Goal: Task Accomplishment & Management: Complete application form

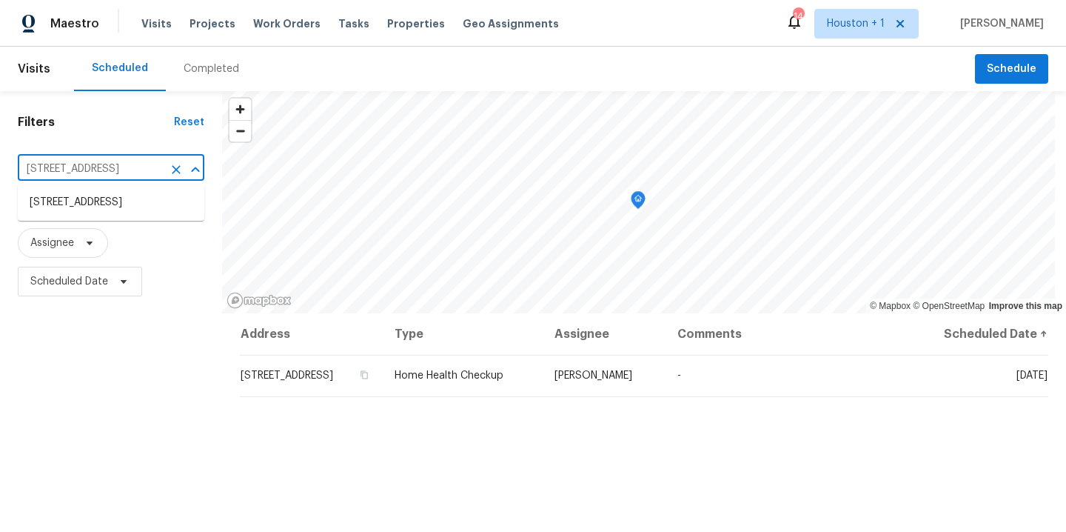
click at [90, 170] on input "[STREET_ADDRESS]" at bounding box center [90, 169] width 145 height 23
type input "1911 win"
click at [70, 200] on li "[STREET_ADDRESS]" at bounding box center [111, 202] width 187 height 24
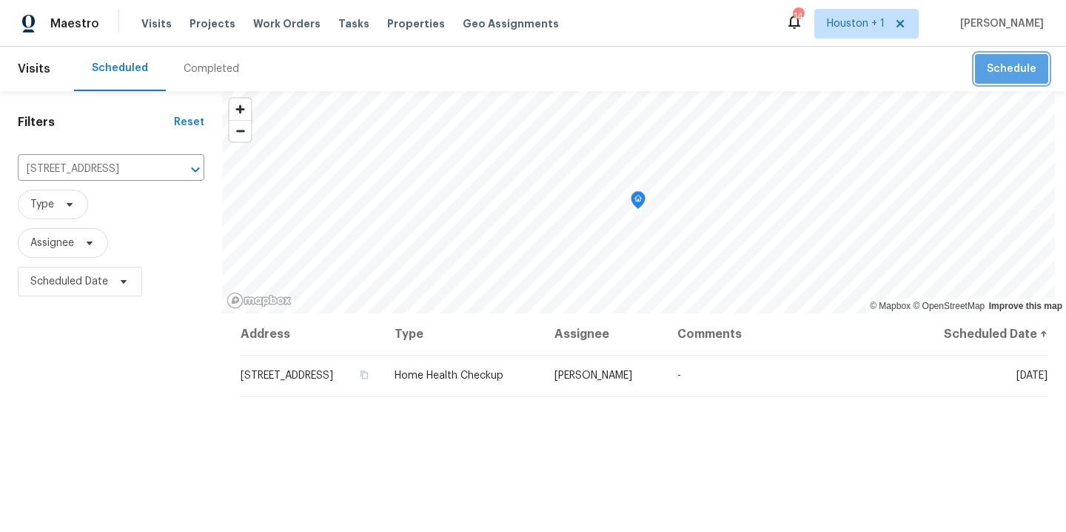
click at [1010, 67] on span "Schedule" at bounding box center [1012, 69] width 50 height 19
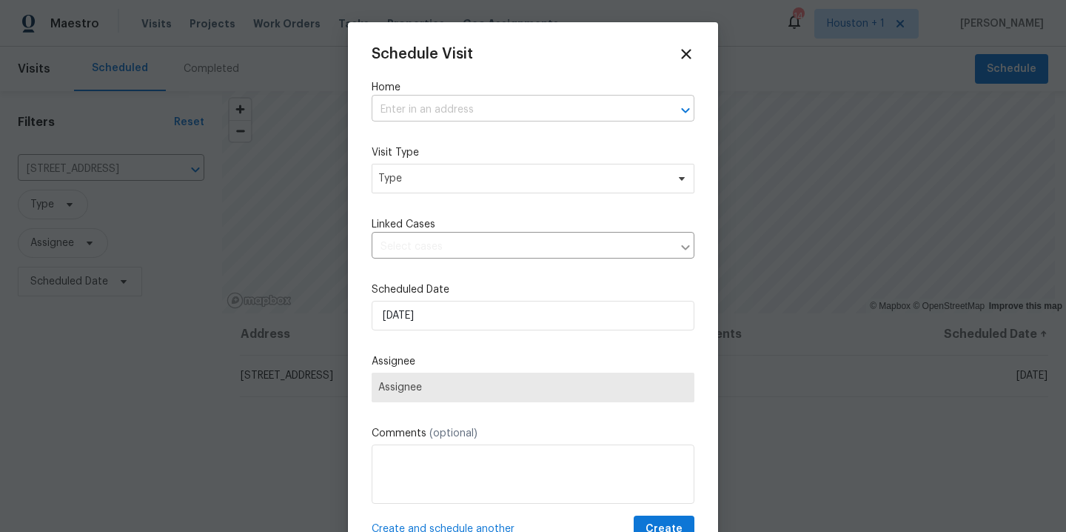
click at [549, 110] on input "text" at bounding box center [512, 109] width 281 height 23
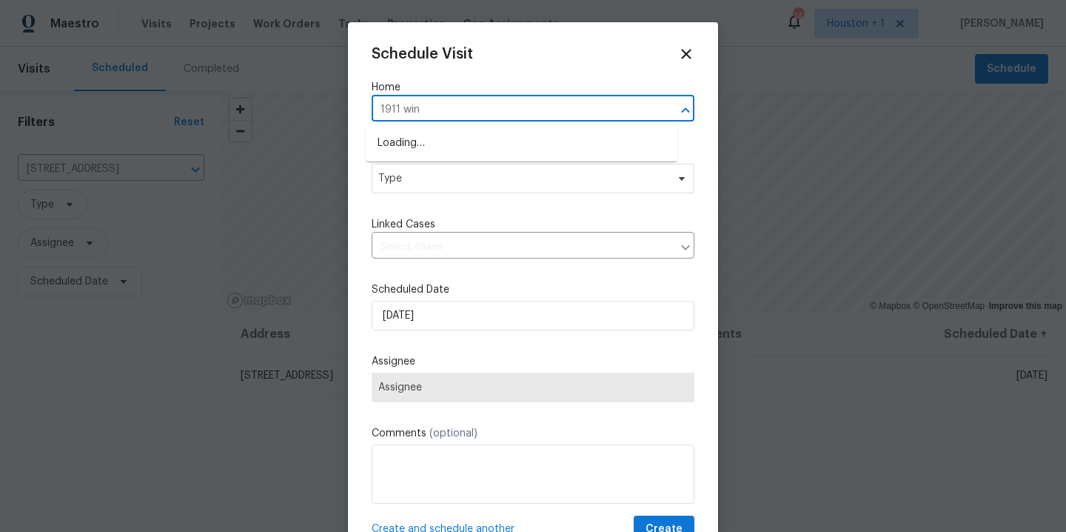
type input "1911 wins"
click at [497, 150] on li "[STREET_ADDRESS]" at bounding box center [522, 143] width 312 height 24
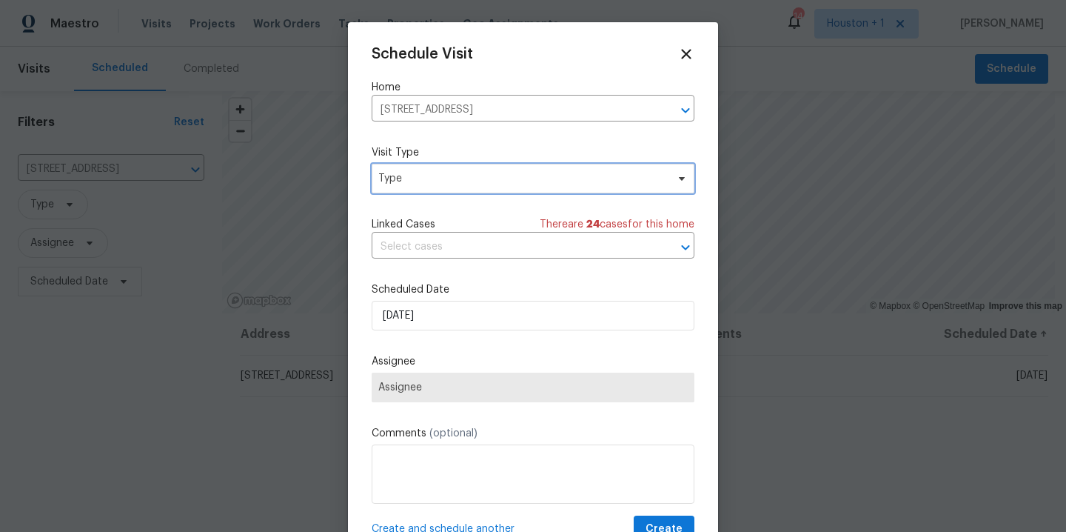
click at [482, 183] on span "Type" at bounding box center [522, 178] width 288 height 15
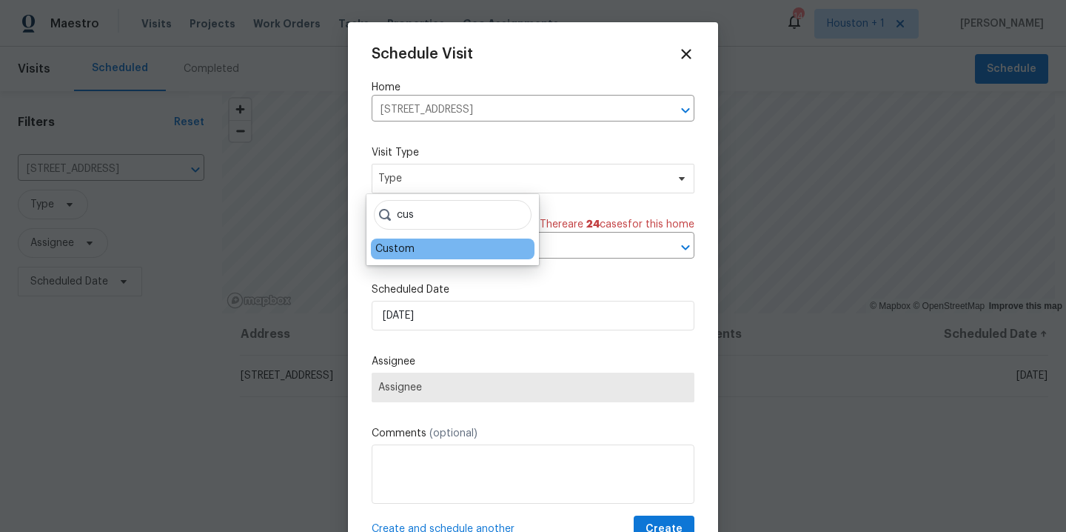
type input "cus"
click at [407, 255] on div "Custom" at bounding box center [394, 248] width 39 height 15
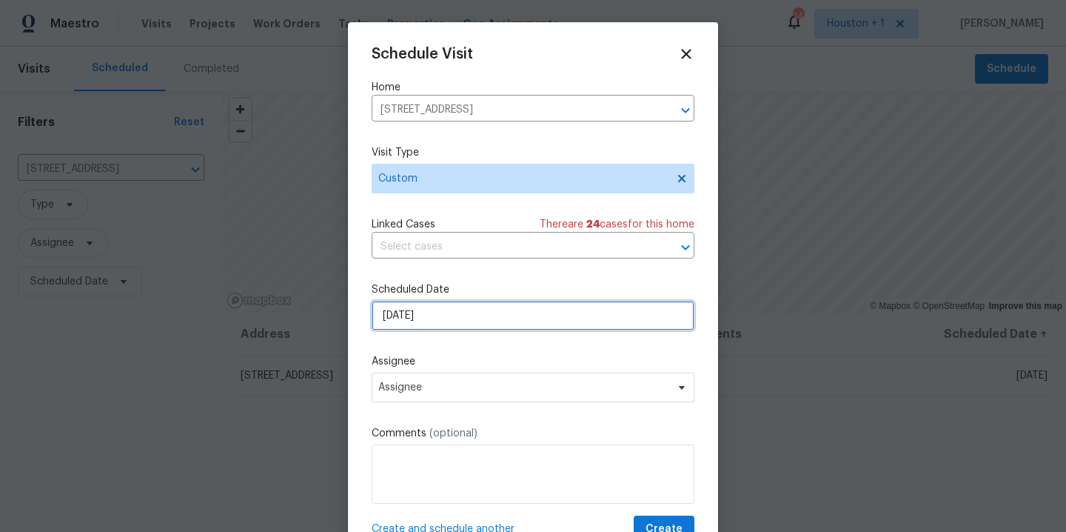
click at [428, 318] on input "[DATE]" at bounding box center [533, 316] width 323 height 30
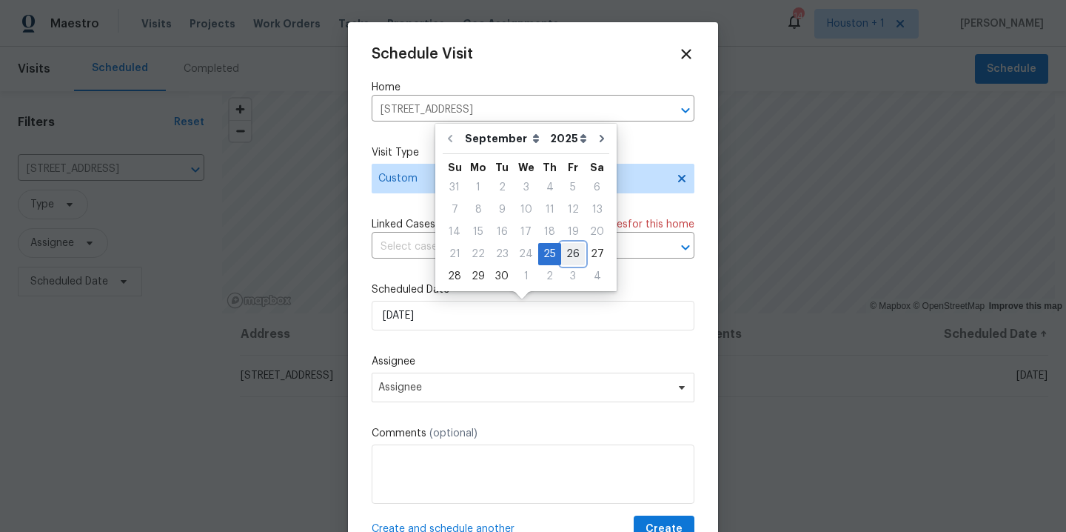
click at [569, 253] on div "26" at bounding box center [573, 254] width 24 height 21
type input "[DATE]"
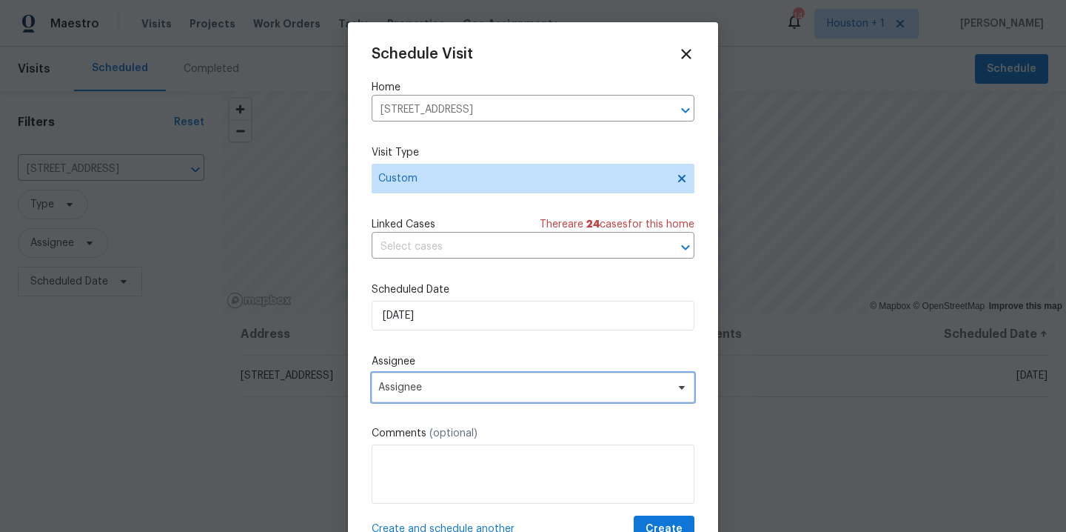
click at [506, 389] on span "Assignee" at bounding box center [523, 387] width 290 height 12
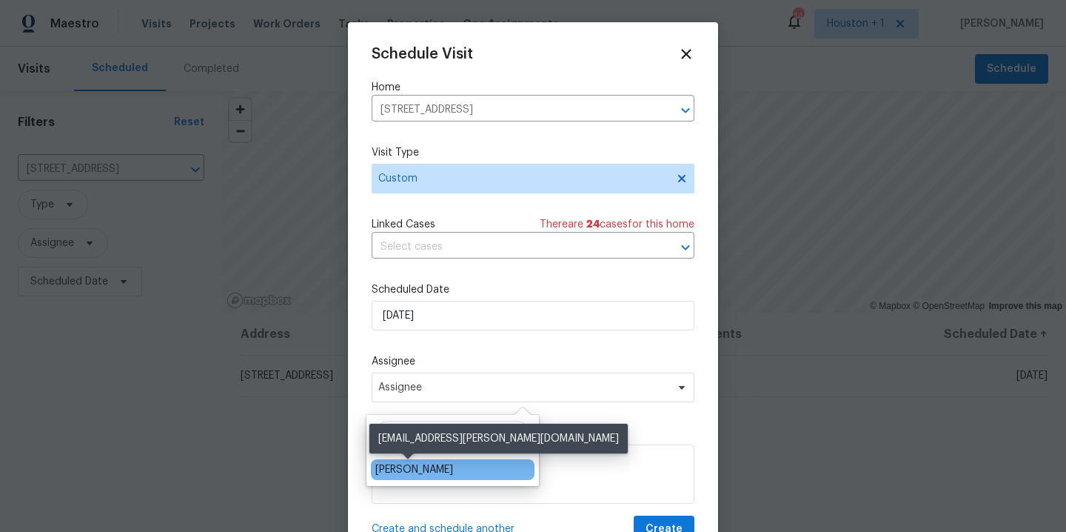
type input "navid"
click at [419, 475] on div "[PERSON_NAME]" at bounding box center [414, 469] width 78 height 15
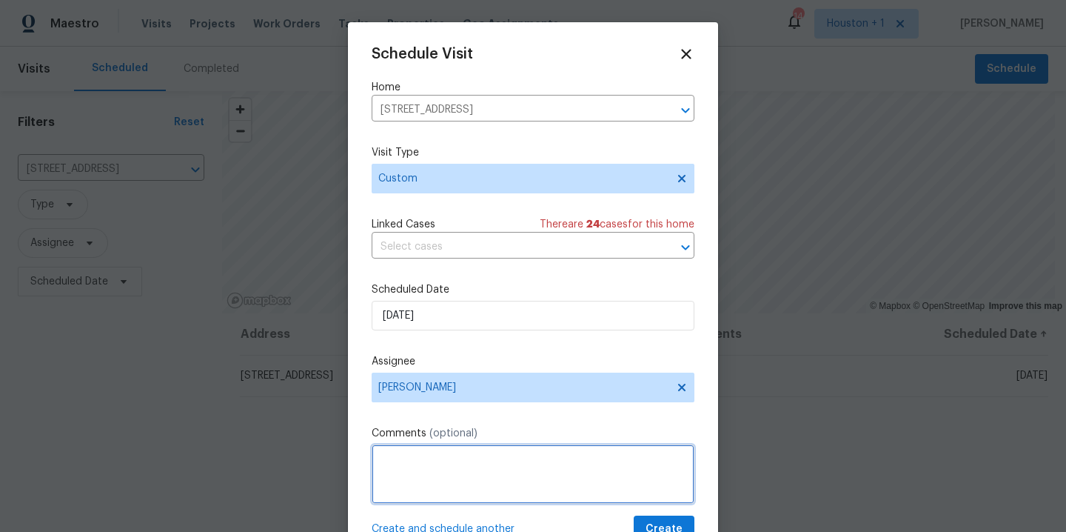
click at [428, 476] on textarea at bounding box center [533, 473] width 323 height 59
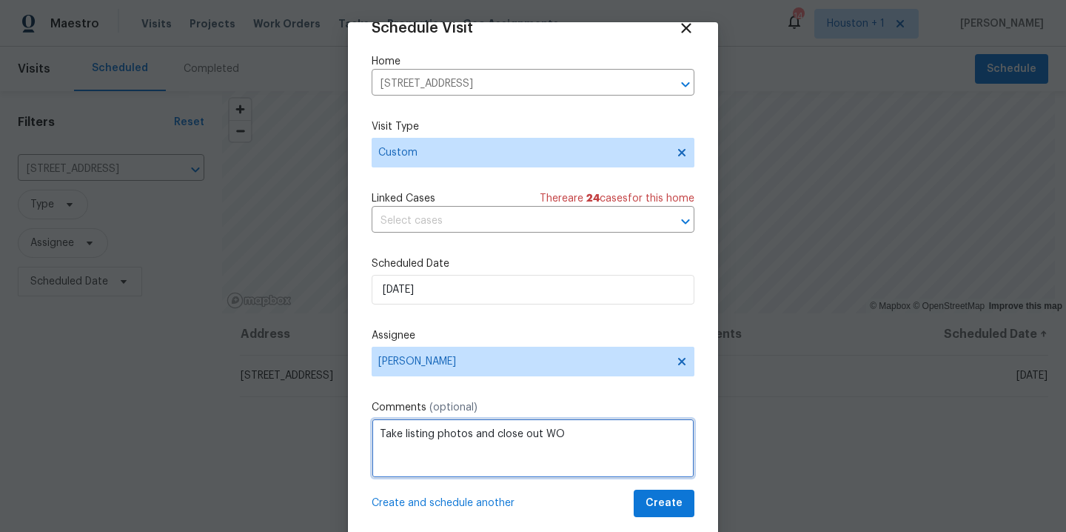
type textarea "Take listing photos and close out WO"
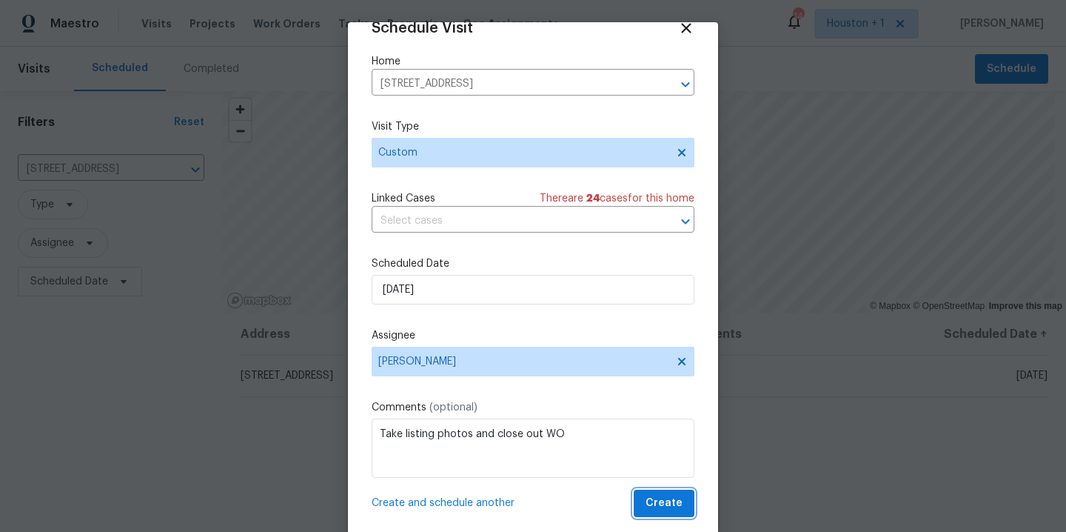
click at [649, 501] on span "Create" at bounding box center [664, 503] width 37 height 19
